Goal: Task Accomplishment & Management: Manage account settings

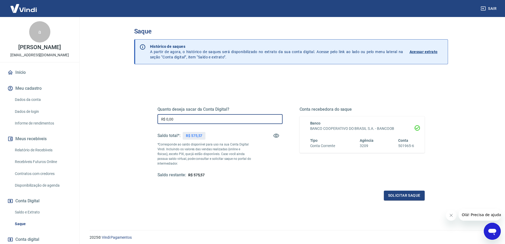
click at [215, 120] on input "R$ 0,00" at bounding box center [219, 119] width 125 height 10
type input "R$ 575,57"
drag, startPoint x: 402, startPoint y: 190, endPoint x: 404, endPoint y: 195, distance: 5.6
click at [403, 192] on div "Quanto deseja sacar da Conta Digital? R$ 575,57 ​ Saldo total*: R$ 575,57 *Corr…" at bounding box center [290, 147] width 267 height 106
click at [404, 195] on button "Solicitar saque" at bounding box center [404, 195] width 41 height 10
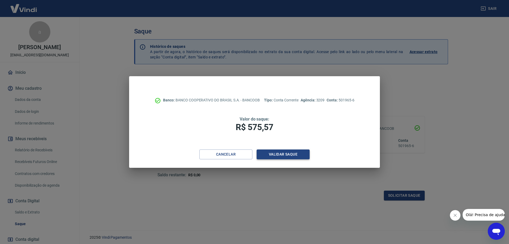
click at [278, 154] on button "Validar saque" at bounding box center [283, 154] width 53 height 10
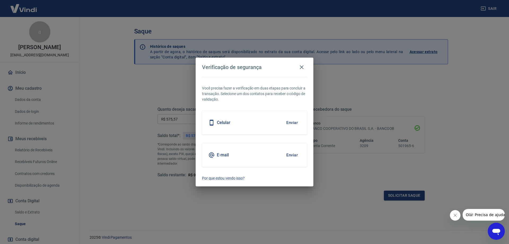
click at [256, 121] on div "Celular Enviar" at bounding box center [254, 123] width 105 height 24
click at [298, 120] on button "Enviar" at bounding box center [291, 122] width 17 height 11
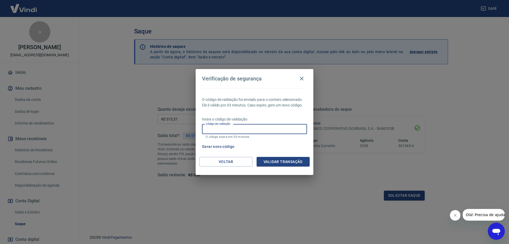
click at [257, 128] on input "Código de validação" at bounding box center [254, 129] width 105 height 10
type input "390126"
click at [279, 164] on button "Validar transação" at bounding box center [283, 162] width 53 height 10
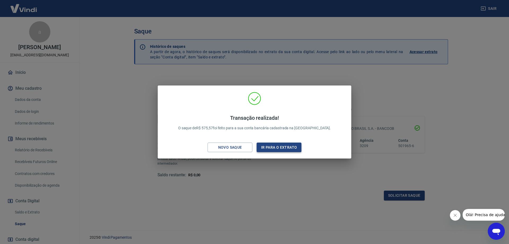
click at [295, 147] on button "Ir para o extrato" at bounding box center [279, 147] width 45 height 10
